Goal: Understand process/instructions: Learn how to perform a task or action

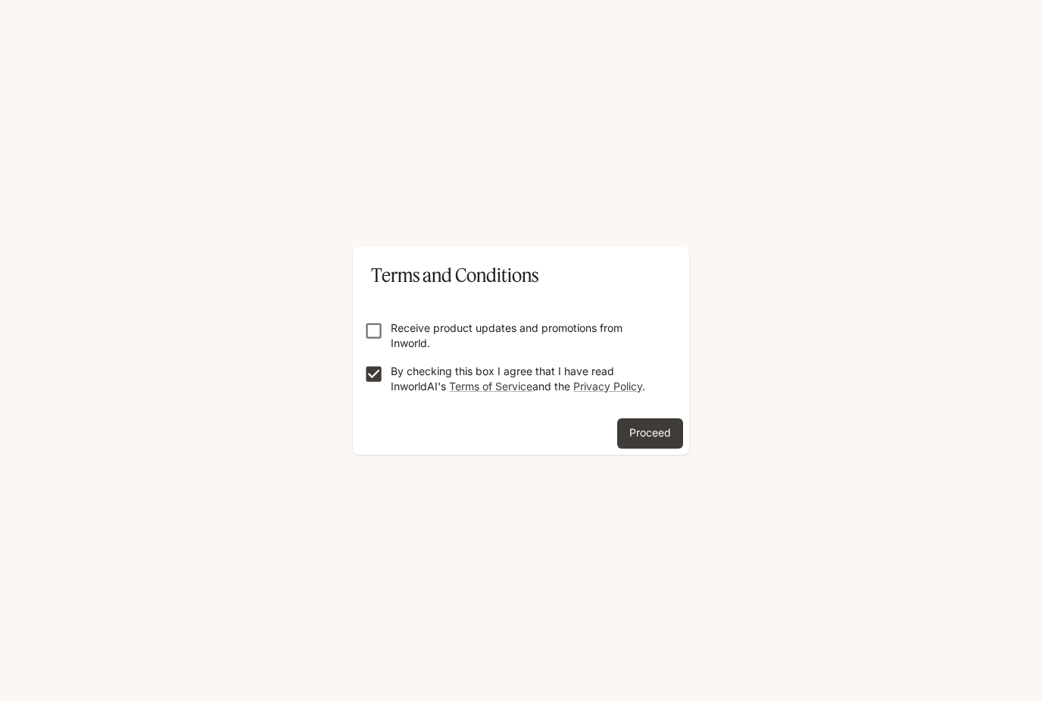
click at [660, 433] on button "Proceed" at bounding box center [650, 433] width 66 height 30
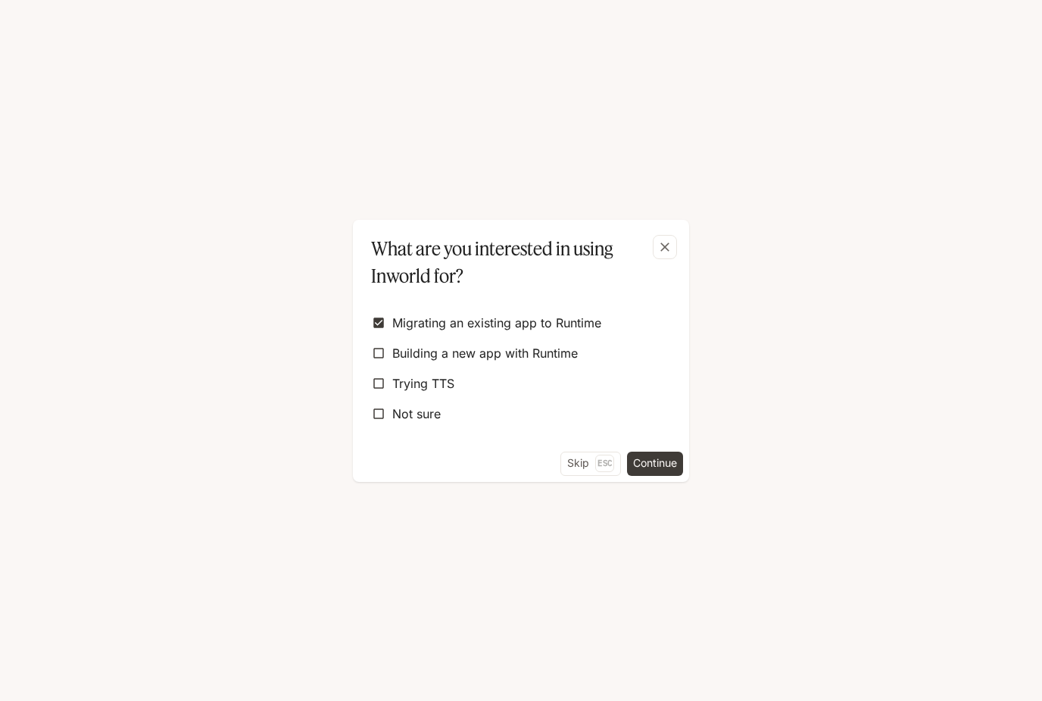
click at [410, 418] on span "Not sure" at bounding box center [416, 414] width 48 height 18
click at [667, 460] on button "Continue" at bounding box center [655, 464] width 56 height 24
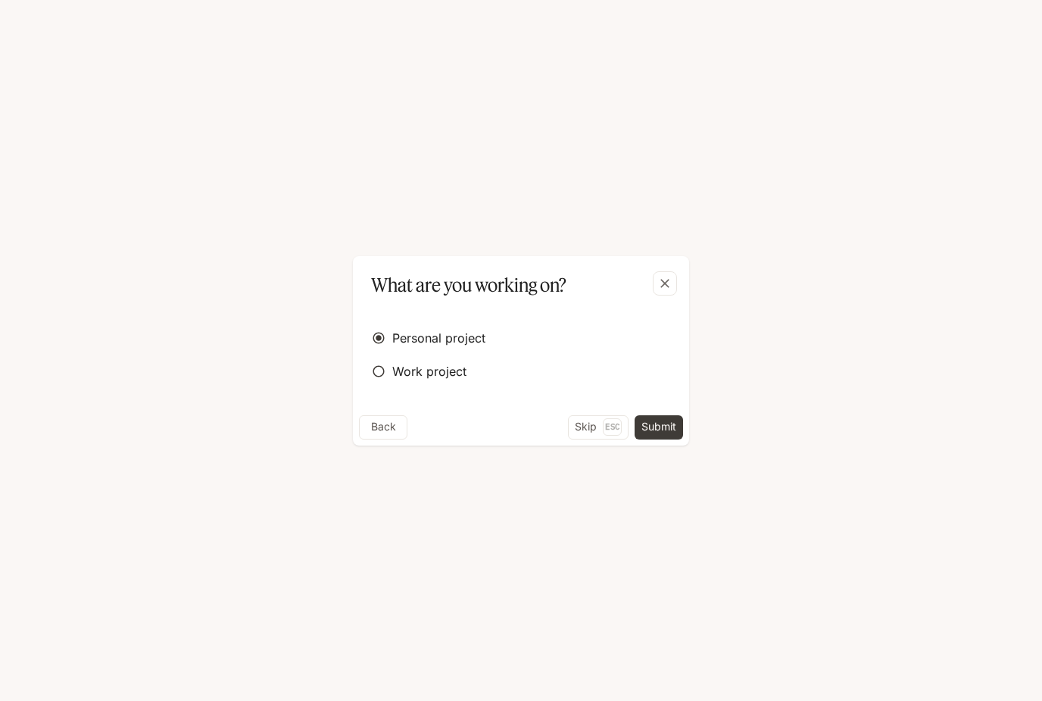
click at [662, 430] on button "Submit" at bounding box center [659, 427] width 48 height 24
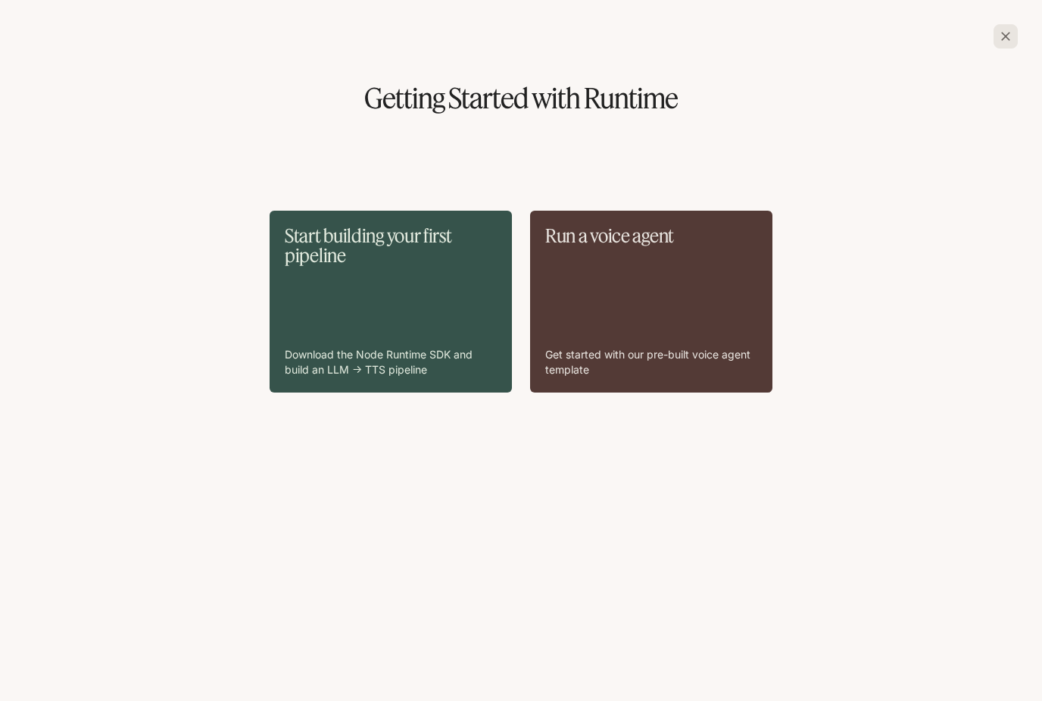
click at [844, 411] on div "Start building your first pipeline Download the Node Runtime SDK and build an L…" at bounding box center [521, 348] width 1018 height 420
click at [453, 320] on div "Start building your first pipeline Download the Node Runtime SDK and build an L…" at bounding box center [391, 302] width 212 height 152
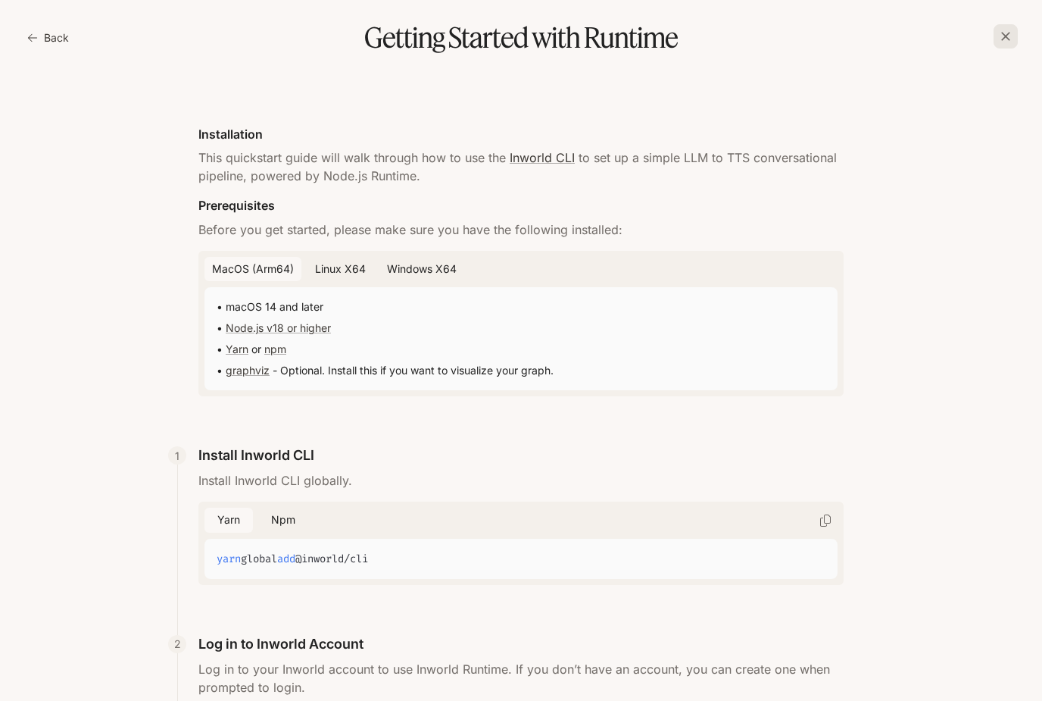
click at [989, 20] on button "button" at bounding box center [1006, 36] width 36 height 36
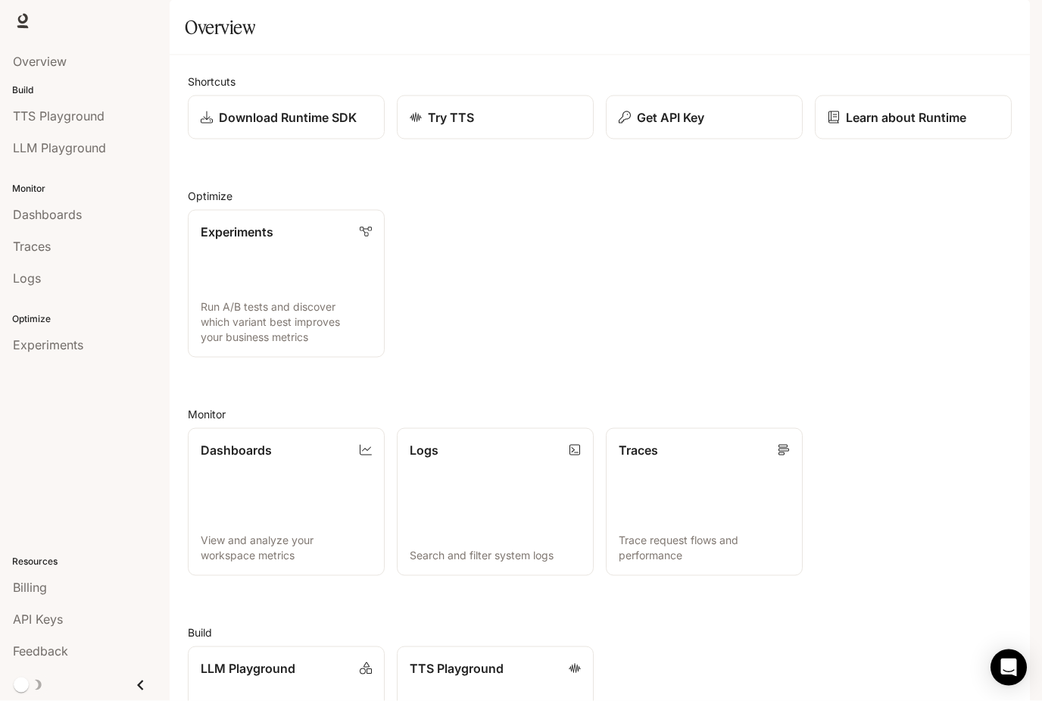
scroll to position [38, 0]
click at [1014, 23] on icon "button" at bounding box center [1009, 21] width 12 height 12
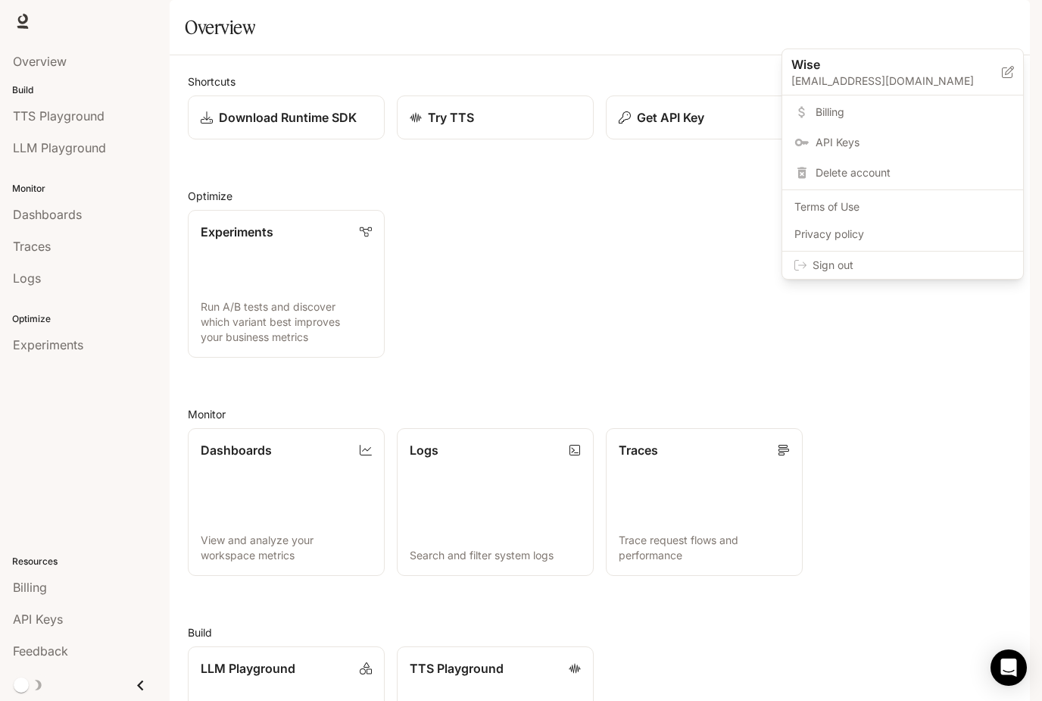
click at [965, 392] on div at bounding box center [521, 350] width 1042 height 701
